Goal: Information Seeking & Learning: Learn about a topic

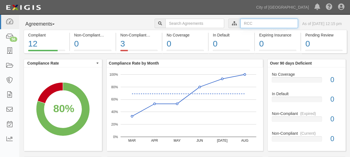
click at [250, 22] on input "text" at bounding box center [269, 23] width 58 height 9
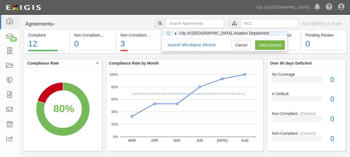
click at [175, 35] on label "City of [GEOGRAPHIC_DATA], Aviation Department" at bounding box center [220, 33] width 97 height 6
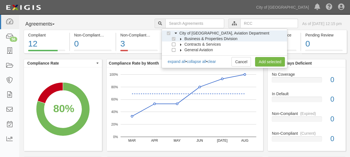
click at [181, 38] on icon at bounding box center [181, 39] width 4 height 3
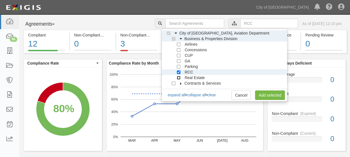
click at [177, 78] on input "Real Estate" at bounding box center [179, 78] width 4 height 4
checkbox input "true"
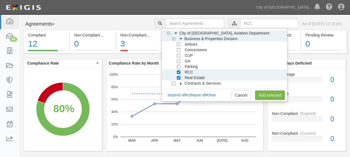
click at [181, 72] on div at bounding box center [179, 72] width 5 height 4
click at [180, 71] on input "RCC" at bounding box center [179, 72] width 4 height 4
checkbox input "false"
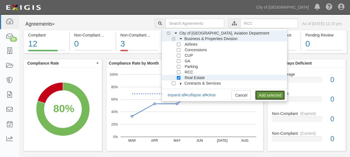
click at [262, 94] on link "Add selected" at bounding box center [270, 94] width 30 height 9
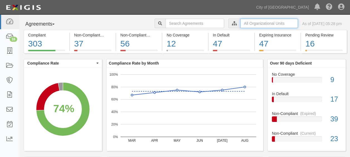
click at [252, 24] on input "text" at bounding box center [269, 23] width 58 height 9
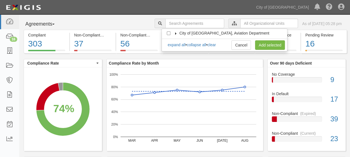
click at [175, 32] on icon at bounding box center [176, 33] width 4 height 3
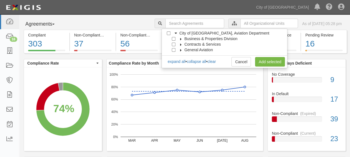
click at [181, 38] on icon at bounding box center [181, 39] width 4 height 3
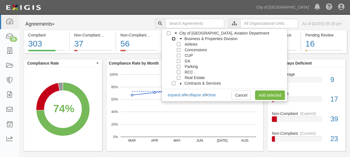
click at [175, 37] on input "Business & Properties Division" at bounding box center [174, 39] width 4 height 4
checkbox input "true"
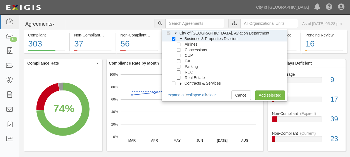
click at [186, 74] on label "RCC" at bounding box center [187, 72] width 11 height 6
click at [185, 77] on span "Real Estate" at bounding box center [195, 77] width 20 height 4
click at [180, 77] on div at bounding box center [179, 77] width 5 height 4
click at [179, 79] on input "Real Estate" at bounding box center [179, 78] width 4 height 4
checkbox input "true"
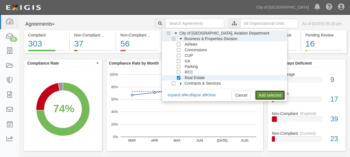
click at [264, 97] on link "Add selected" at bounding box center [270, 94] width 30 height 9
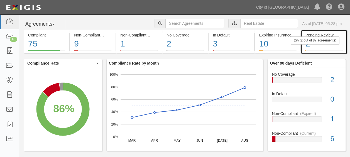
click at [323, 45] on div "2" at bounding box center [323, 44] width 37 height 12
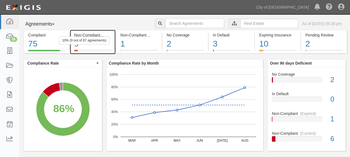
click at [91, 43] on div "10% (9 out of 87 agreements)" at bounding box center [84, 40] width 50 height 8
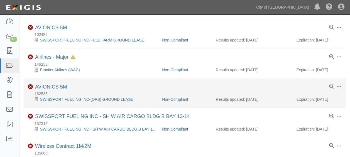
scroll to position [156, 0]
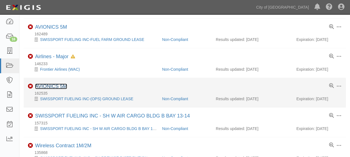
click at [58, 84] on link "AVIONICS 5M" at bounding box center [51, 87] width 32 height 6
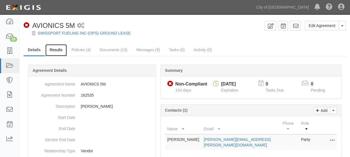
click at [57, 49] on link "Results" at bounding box center [55, 50] width 21 height 12
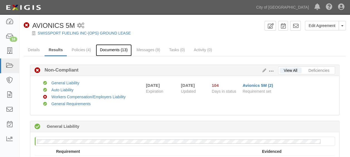
click at [112, 49] on link "Documents (13)" at bounding box center [114, 50] width 36 height 12
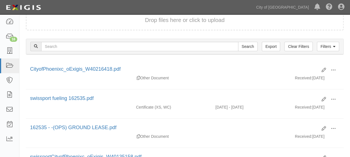
scroll to position [57, 0]
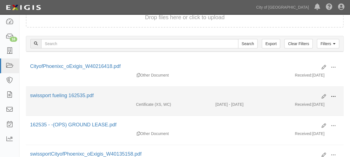
click at [334, 95] on span at bounding box center [333, 96] width 5 height 5
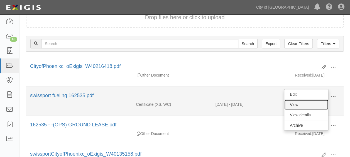
click at [304, 102] on link "View" at bounding box center [306, 105] width 44 height 10
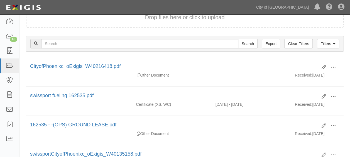
click at [160, 51] on div "Filters Clear Filters Export Search Filters" at bounding box center [184, 43] width 317 height 15
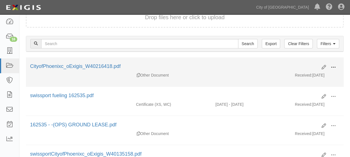
click at [335, 65] on span at bounding box center [333, 67] width 5 height 5
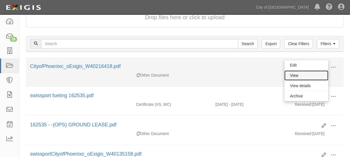
click at [305, 74] on link "View" at bounding box center [306, 75] width 44 height 10
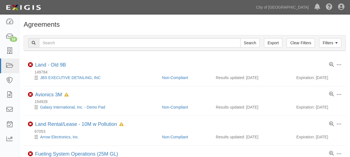
scroll to position [156, 0]
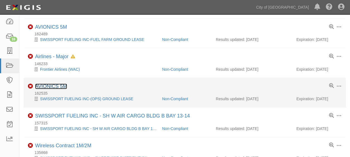
click at [53, 84] on link "AVIONICS 5M" at bounding box center [51, 87] width 32 height 6
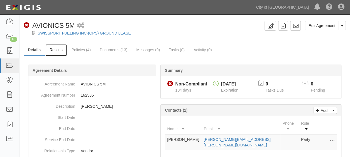
click at [57, 50] on link "Results" at bounding box center [55, 50] width 21 height 12
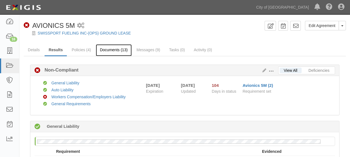
click at [111, 50] on link "Documents (13)" at bounding box center [114, 50] width 36 height 12
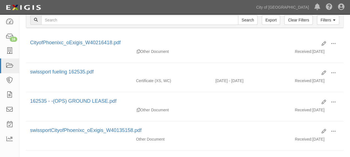
scroll to position [82, 0]
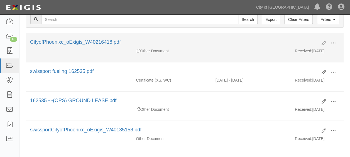
click at [334, 41] on span at bounding box center [333, 43] width 5 height 5
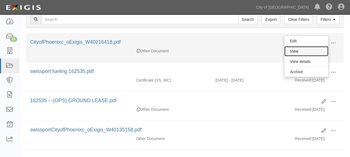
click at [311, 48] on link "View" at bounding box center [306, 51] width 44 height 10
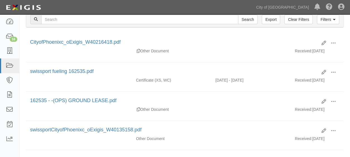
click at [205, 12] on div "Dashboard 16 Inbox Parties Agreements Coverages Documents Messages Tasks Report…" at bounding box center [175, 7] width 342 height 14
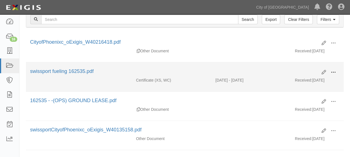
click at [332, 72] on span at bounding box center [333, 72] width 5 height 5
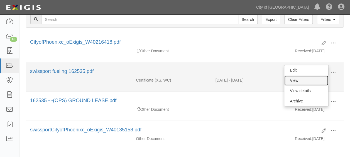
click at [305, 79] on link "View" at bounding box center [306, 80] width 44 height 10
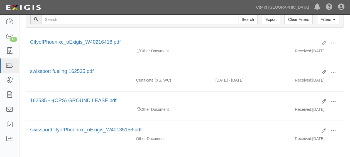
click at [193, 12] on div "Dashboard 16 Inbox Parties Agreements Coverages Documents Messages Tasks Report…" at bounding box center [175, 7] width 342 height 14
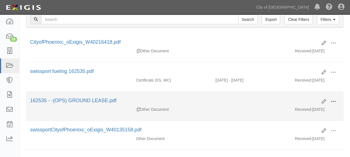
click at [332, 101] on span at bounding box center [333, 101] width 5 height 5
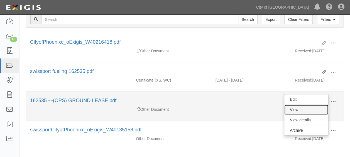
click at [300, 111] on link "View" at bounding box center [306, 110] width 44 height 10
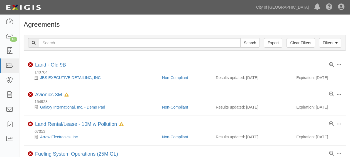
scroll to position [156, 0]
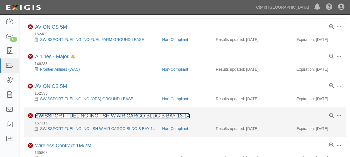
click at [91, 114] on link "SWISSPORT FUELING INC - SH W AIR CARGO BLDG B BAY 13-14" at bounding box center [112, 116] width 155 height 6
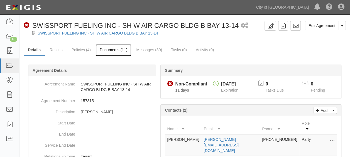
click at [107, 51] on link "Documents (11)" at bounding box center [114, 50] width 36 height 12
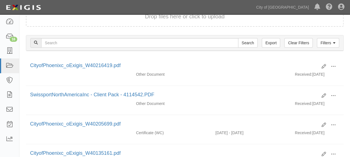
scroll to position [62, 0]
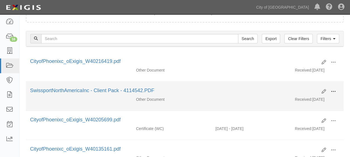
click at [333, 89] on span at bounding box center [333, 91] width 5 height 5
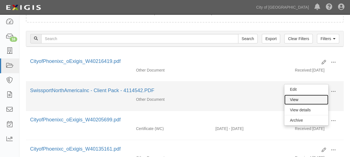
click at [306, 95] on link "View" at bounding box center [306, 100] width 44 height 10
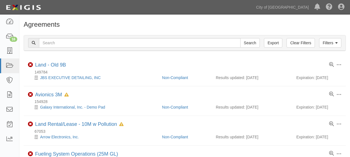
scroll to position [156, 0]
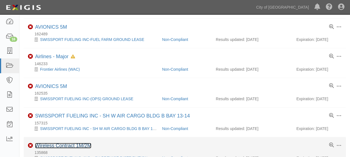
click at [79, 143] on link "Wireless Contract 1M/2M" at bounding box center [63, 146] width 56 height 6
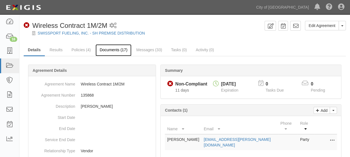
click at [121, 48] on link "Documents (17)" at bounding box center [114, 50] width 36 height 12
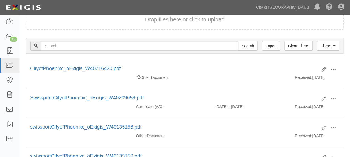
scroll to position [62, 0]
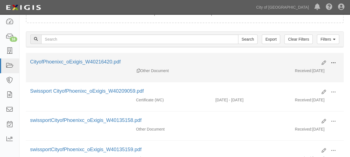
click at [335, 62] on span at bounding box center [333, 62] width 5 height 5
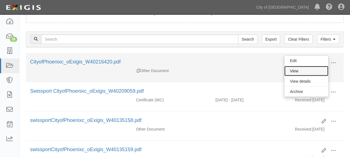
click at [305, 66] on link "View" at bounding box center [306, 71] width 44 height 10
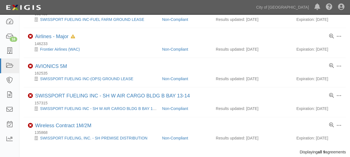
scroll to position [189, 0]
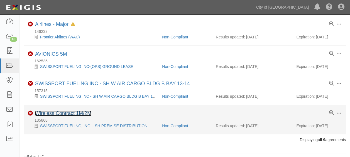
click at [83, 111] on link "Wireless Contract 1M/2M" at bounding box center [63, 114] width 56 height 6
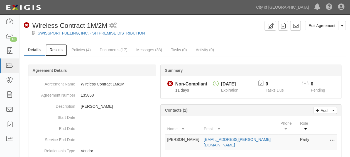
click at [58, 51] on link "Results" at bounding box center [55, 50] width 21 height 12
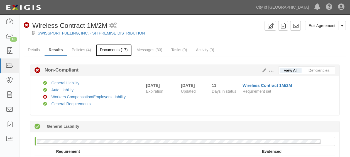
click at [111, 47] on link "Documents (17)" at bounding box center [114, 50] width 36 height 12
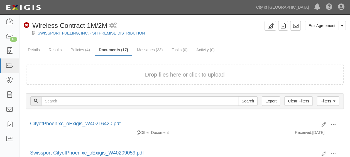
click at [148, 68] on form "Drop files here or click to upload" at bounding box center [185, 75] width 318 height 20
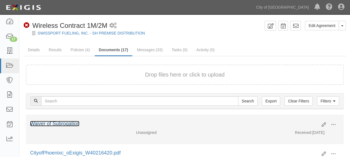
click at [75, 123] on link "Waiver of Subrogation" at bounding box center [54, 124] width 49 height 6
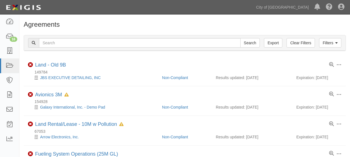
scroll to position [188, 0]
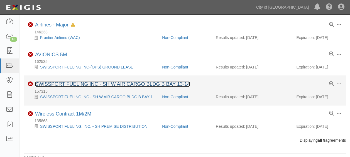
click at [91, 85] on link "SWISSPORT FUELING INC - SH W AIR CARGO BLDG B BAY 13-14" at bounding box center [112, 84] width 155 height 6
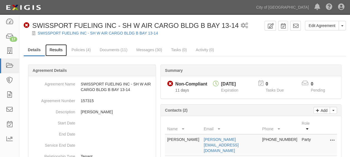
click at [53, 50] on link "Results" at bounding box center [55, 50] width 21 height 12
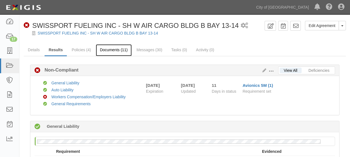
click at [111, 50] on link "Documents (11)" at bounding box center [114, 50] width 36 height 12
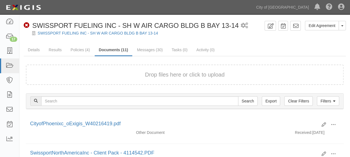
click at [160, 70] on form "Drop files here or click to upload" at bounding box center [185, 75] width 318 height 20
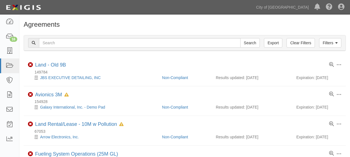
scroll to position [188, 0]
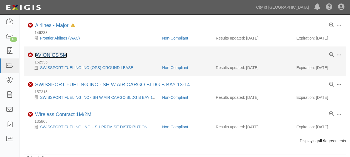
click at [60, 53] on link "AVIONICS 5M" at bounding box center [51, 55] width 32 height 6
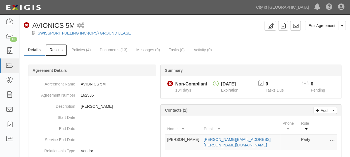
click at [60, 52] on link "Results" at bounding box center [55, 50] width 21 height 12
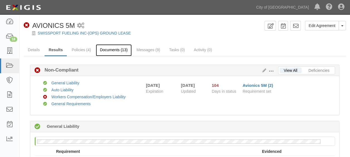
click at [126, 48] on link "Documents (13)" at bounding box center [114, 50] width 36 height 12
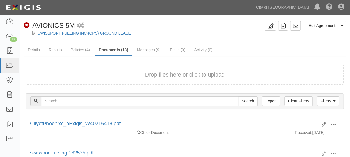
click at [152, 73] on button "Drop files here or click to upload" at bounding box center [185, 75] width 80 height 8
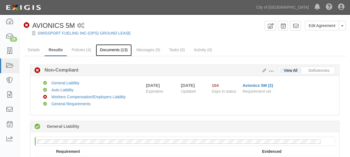
click at [111, 48] on link "Documents (13)" at bounding box center [114, 50] width 36 height 12
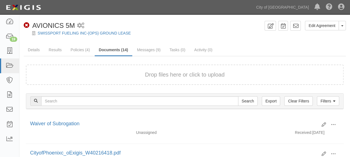
click at [141, 76] on div "Drop files here or click to upload" at bounding box center [184, 75] width 305 height 8
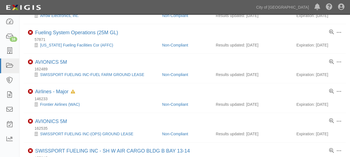
scroll to position [120, 0]
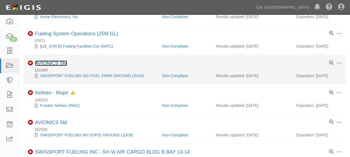
click at [62, 63] on link "AVIONICS 5M" at bounding box center [51, 63] width 32 height 6
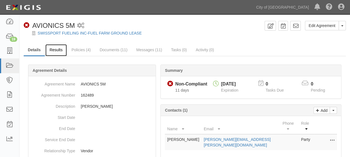
click at [61, 51] on link "Results" at bounding box center [55, 50] width 21 height 12
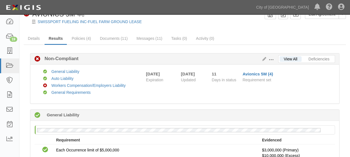
scroll to position [11, 0]
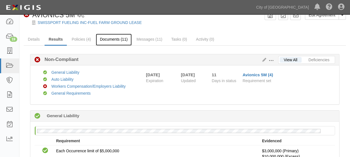
click at [114, 40] on link "Documents (11)" at bounding box center [114, 40] width 36 height 12
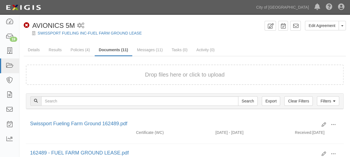
click at [146, 71] on button "Drop files here or click to upload" at bounding box center [185, 75] width 80 height 8
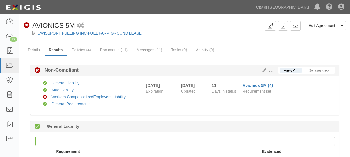
scroll to position [11, 0]
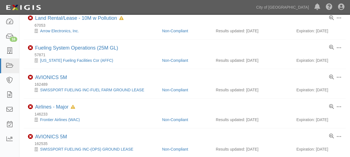
scroll to position [106, 0]
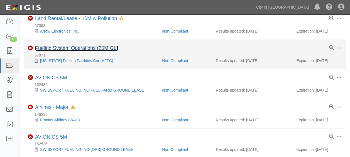
click at [89, 45] on link "Fueling System Operations (25M GL)" at bounding box center [76, 48] width 83 height 6
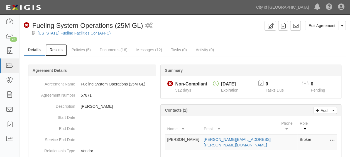
click at [59, 55] on link "Results" at bounding box center [55, 50] width 21 height 12
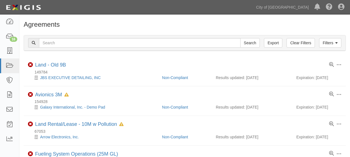
scroll to position [105, 0]
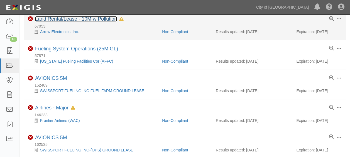
click at [90, 17] on link "Land Rental/Lease - 10M w Pollution" at bounding box center [76, 19] width 82 height 6
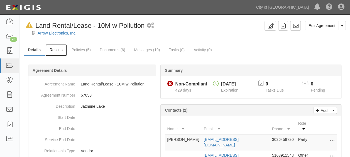
click at [58, 48] on link "Results" at bounding box center [55, 50] width 21 height 12
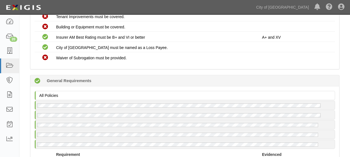
scroll to position [599, 0]
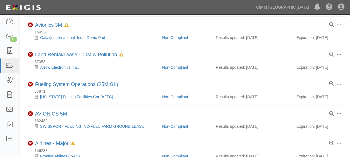
scroll to position [105, 0]
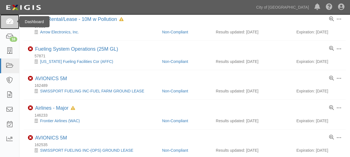
click at [10, 21] on icon at bounding box center [10, 22] width 8 height 6
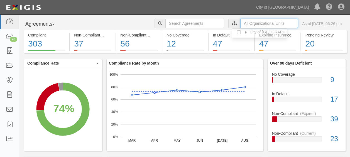
click at [245, 24] on input "text" at bounding box center [269, 23] width 58 height 9
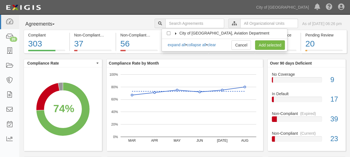
click at [175, 32] on icon at bounding box center [176, 33] width 4 height 3
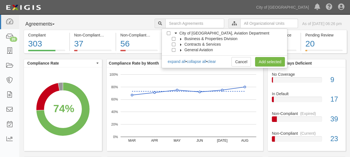
click at [179, 39] on icon at bounding box center [181, 39] width 4 height 3
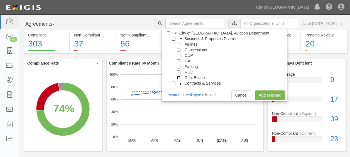
click at [178, 77] on input "Real Estate" at bounding box center [179, 78] width 4 height 4
checkbox input "true"
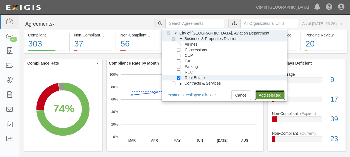
click at [261, 93] on link "Add selected" at bounding box center [270, 94] width 30 height 9
